Goal: Check status: Check status

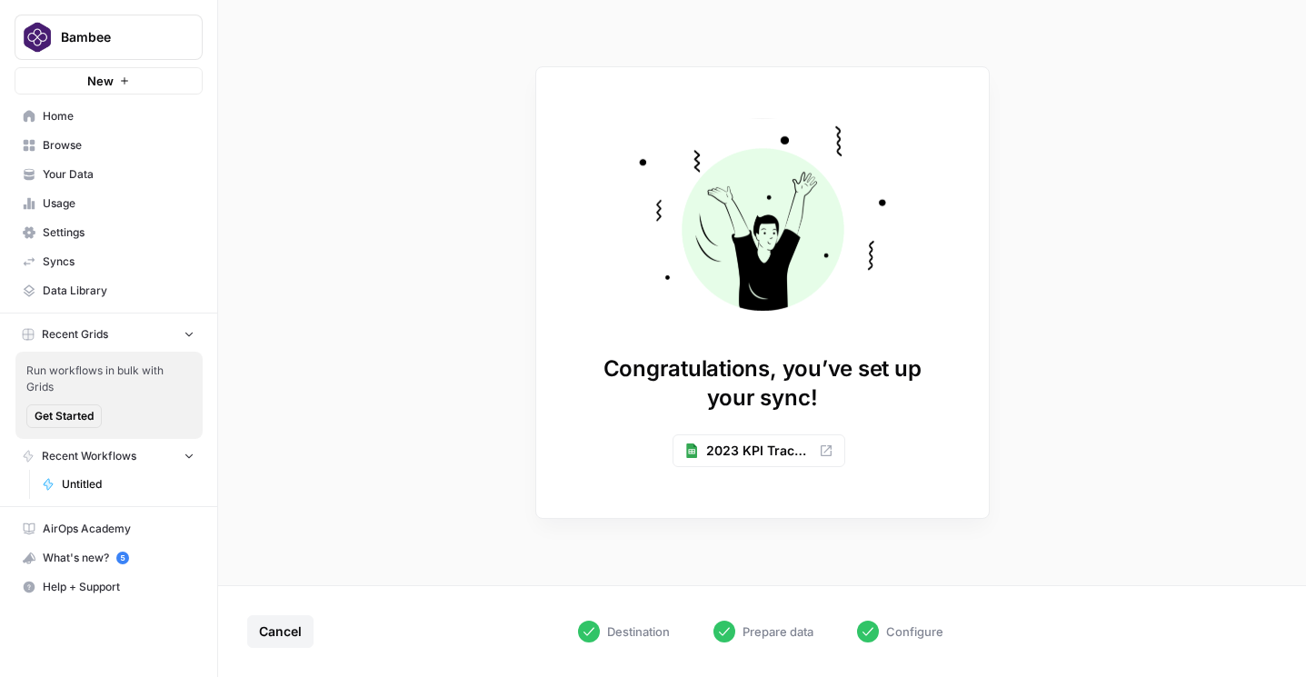
click at [131, 33] on span "Bambee" at bounding box center [116, 37] width 110 height 18
click at [55, 251] on link "Syncs" at bounding box center [109, 261] width 188 height 29
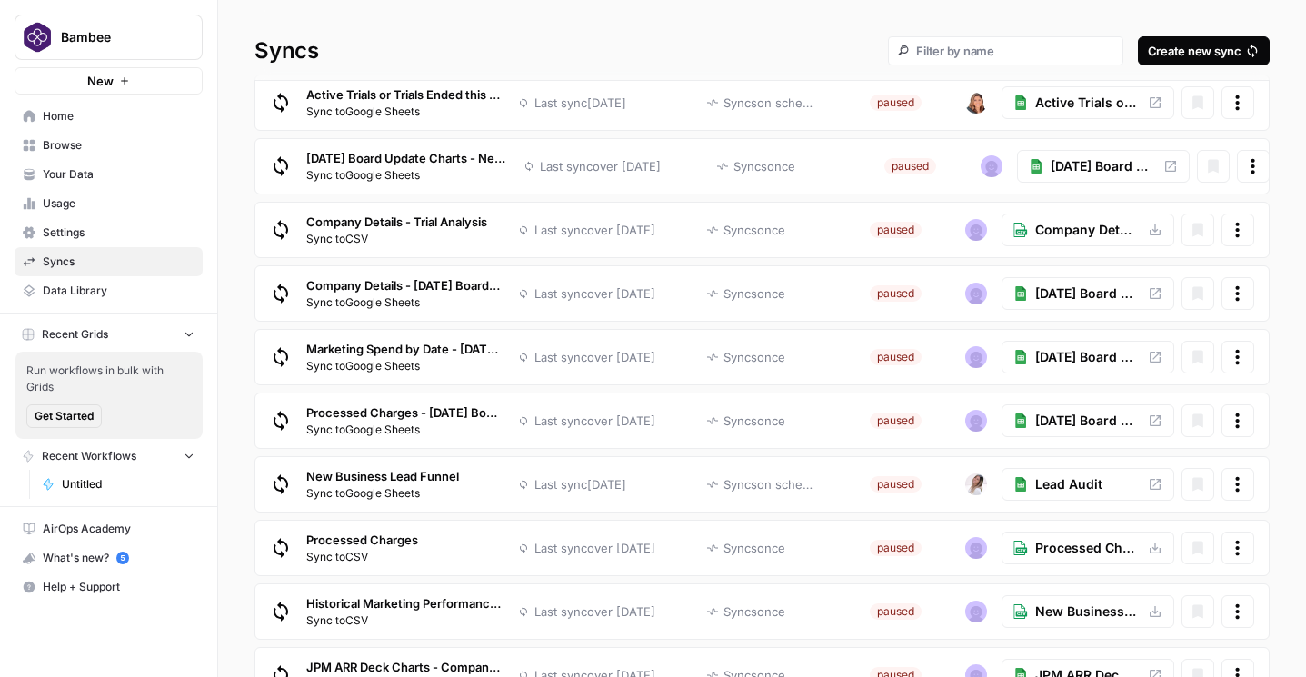
scroll to position [518, 0]
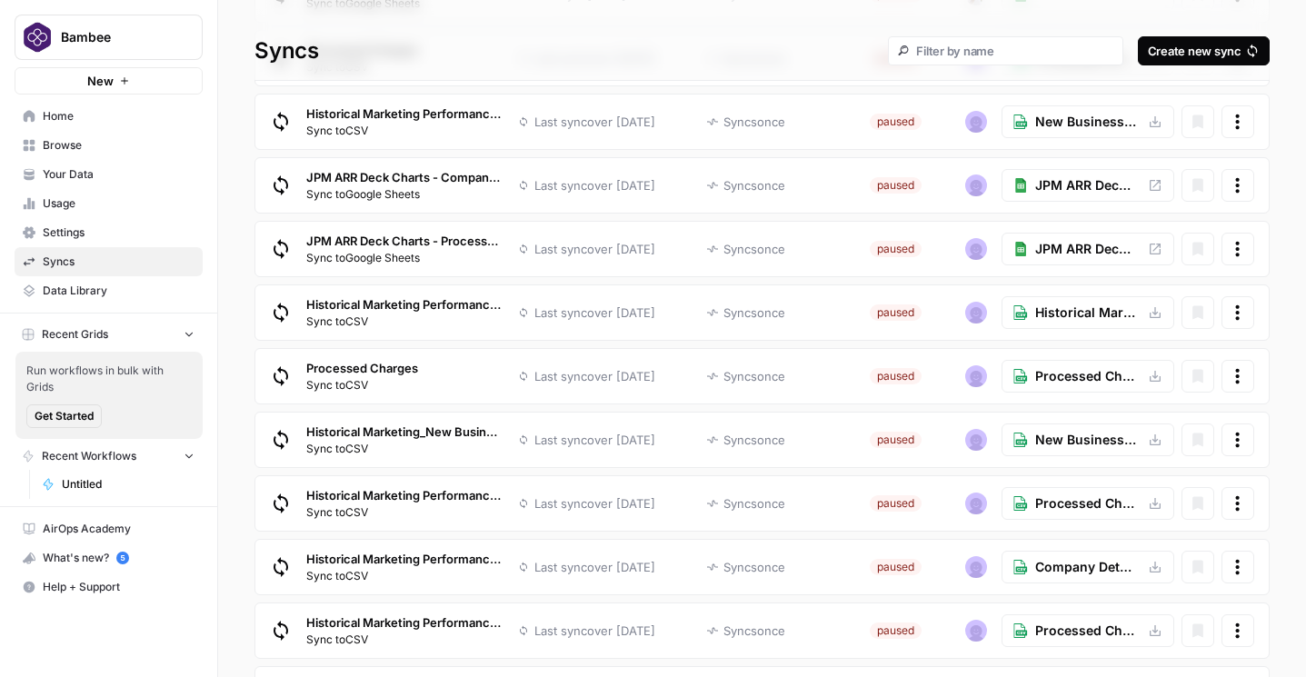
click at [997, 60] on div at bounding box center [1005, 50] width 235 height 29
click at [988, 48] on input "text" at bounding box center [1014, 51] width 196 height 16
type input "newmRR"
